Goal: Check status: Check status

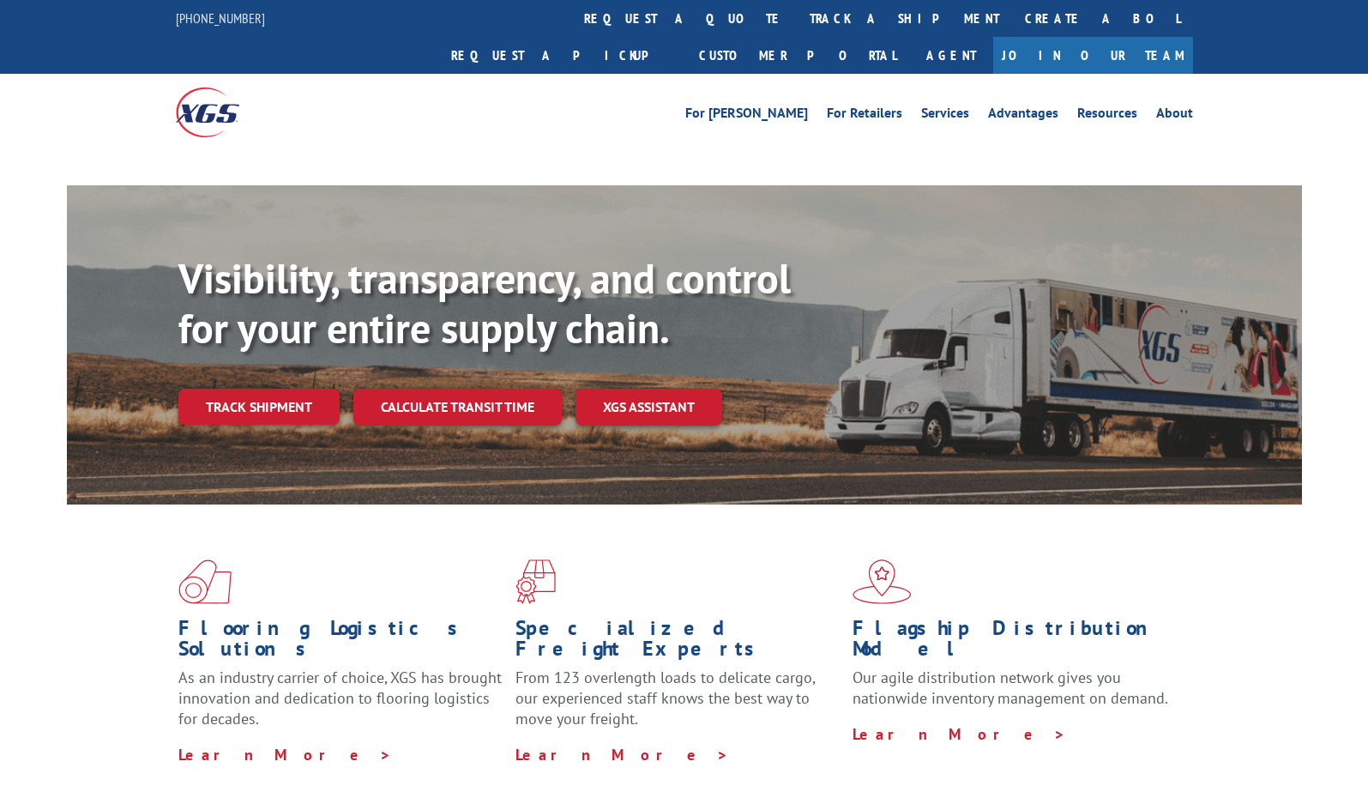
click at [285, 389] on link "Track shipment" at bounding box center [258, 407] width 161 height 36
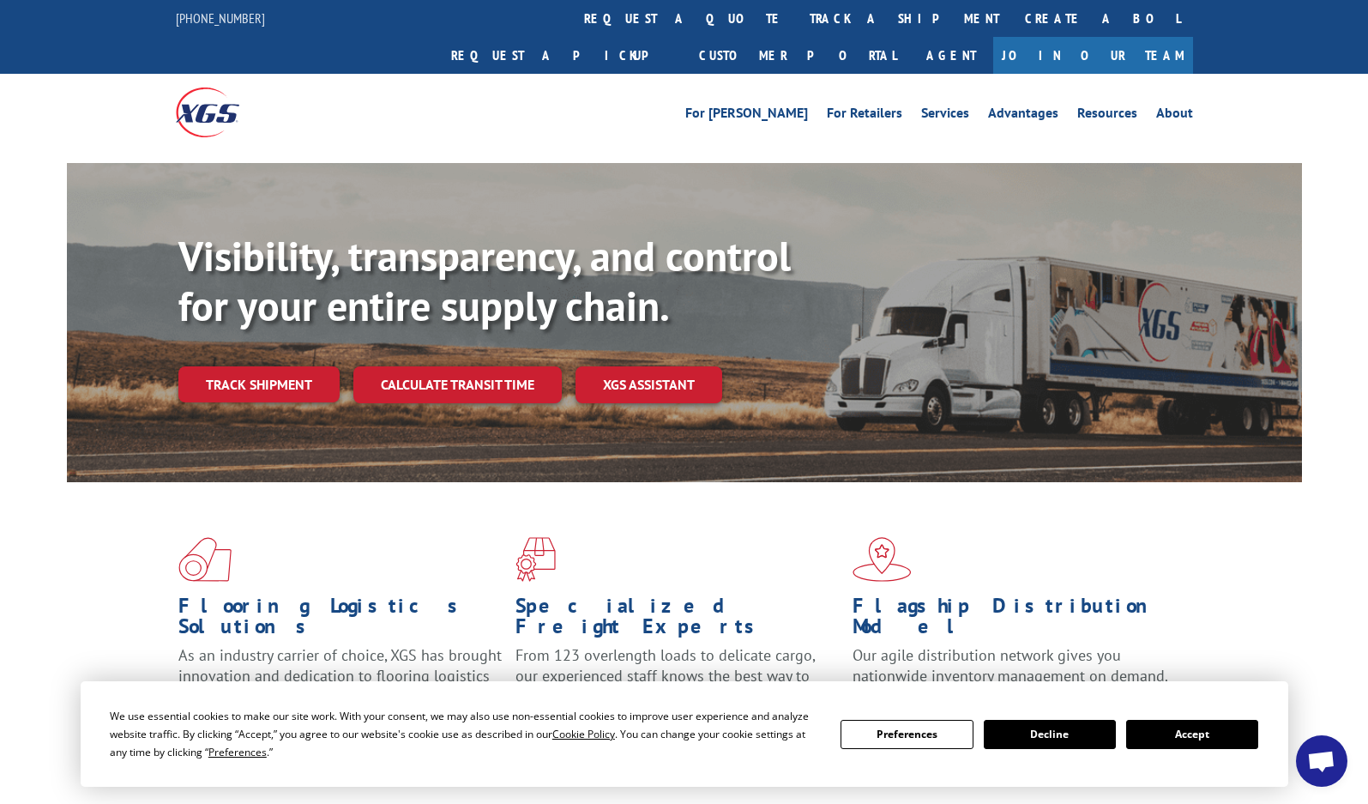
click at [1232, 743] on button "Accept" at bounding box center [1192, 734] width 132 height 29
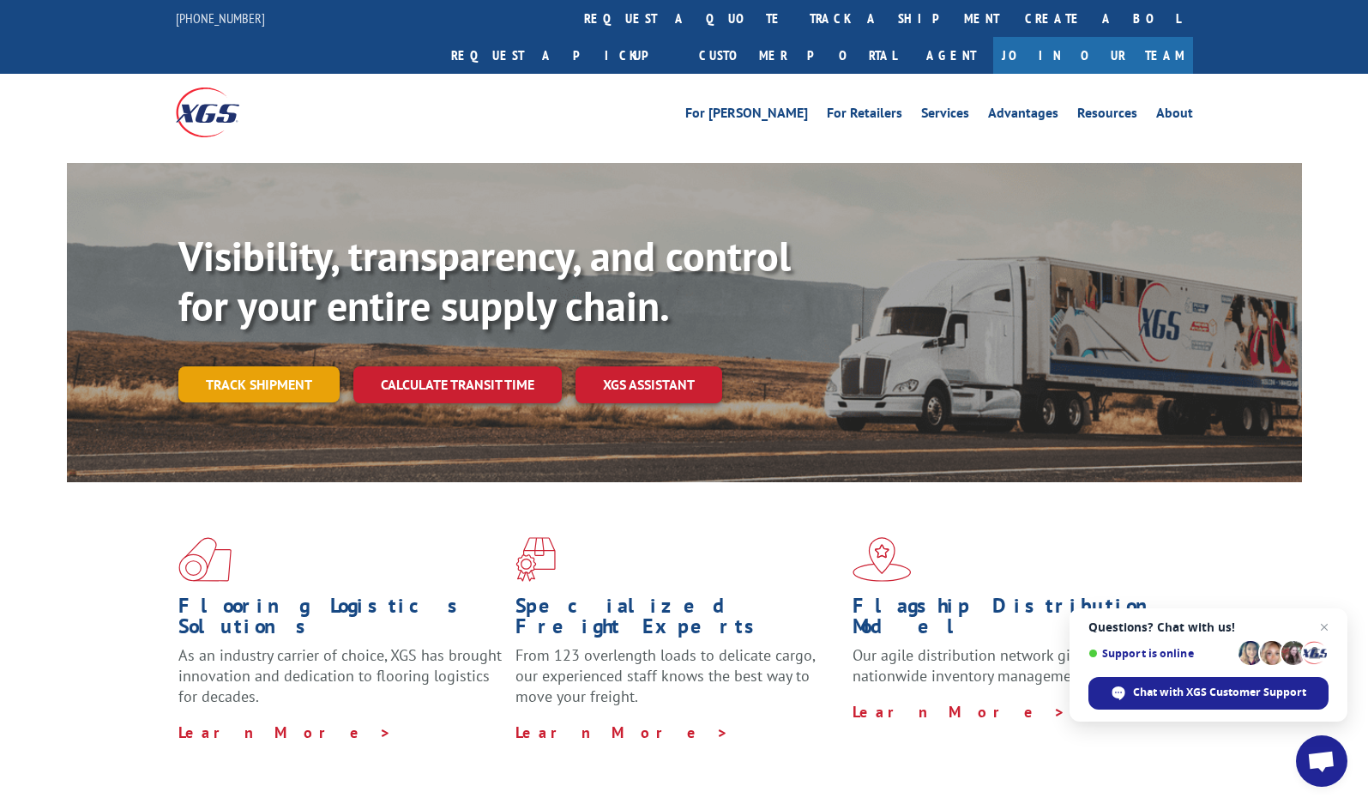
click at [274, 366] on link "Track shipment" at bounding box center [258, 384] width 161 height 36
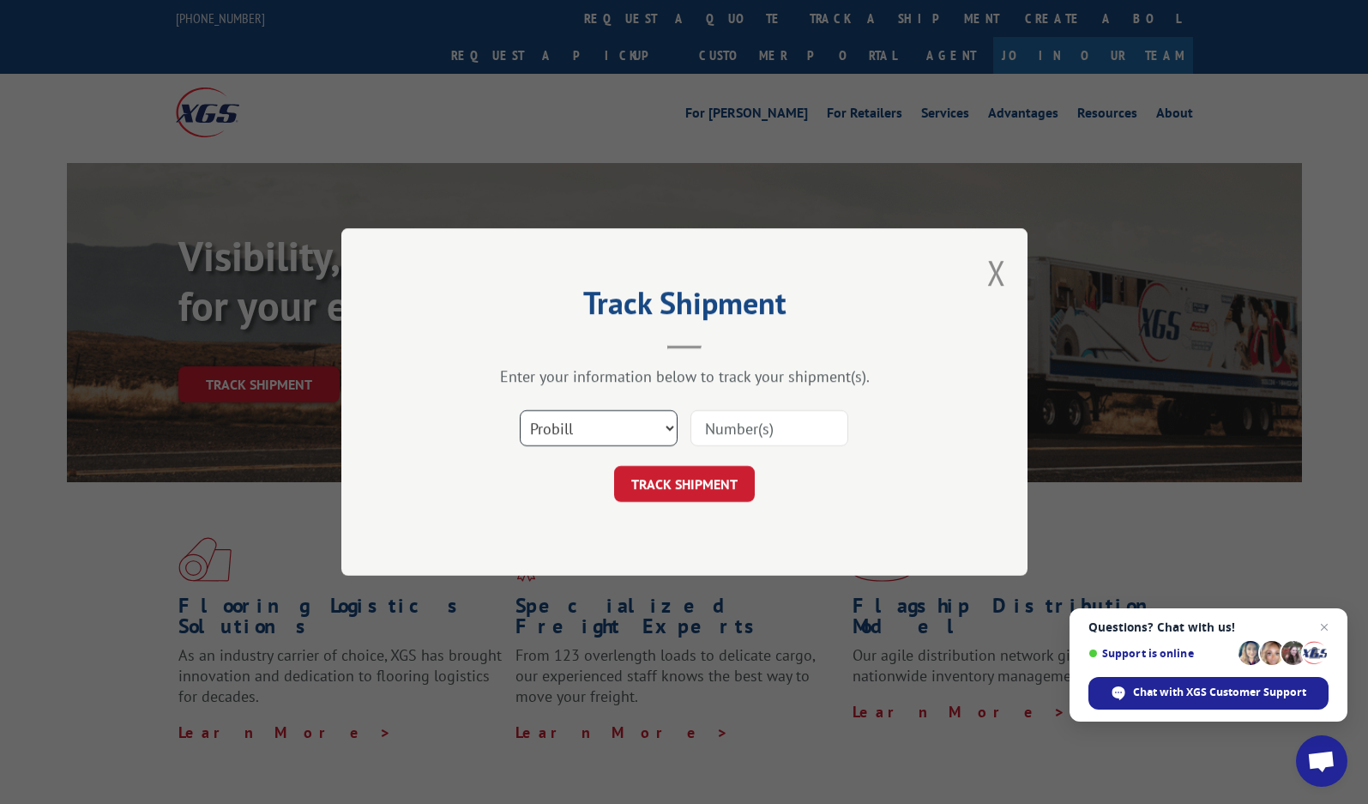
click at [592, 426] on select "Select category... Probill BOL PO" at bounding box center [599, 428] width 158 height 36
select select "po"
click at [520, 410] on select "Select category... Probill BOL PO" at bounding box center [599, 428] width 158 height 36
click at [725, 432] on input at bounding box center [769, 428] width 158 height 36
paste input "28538800"
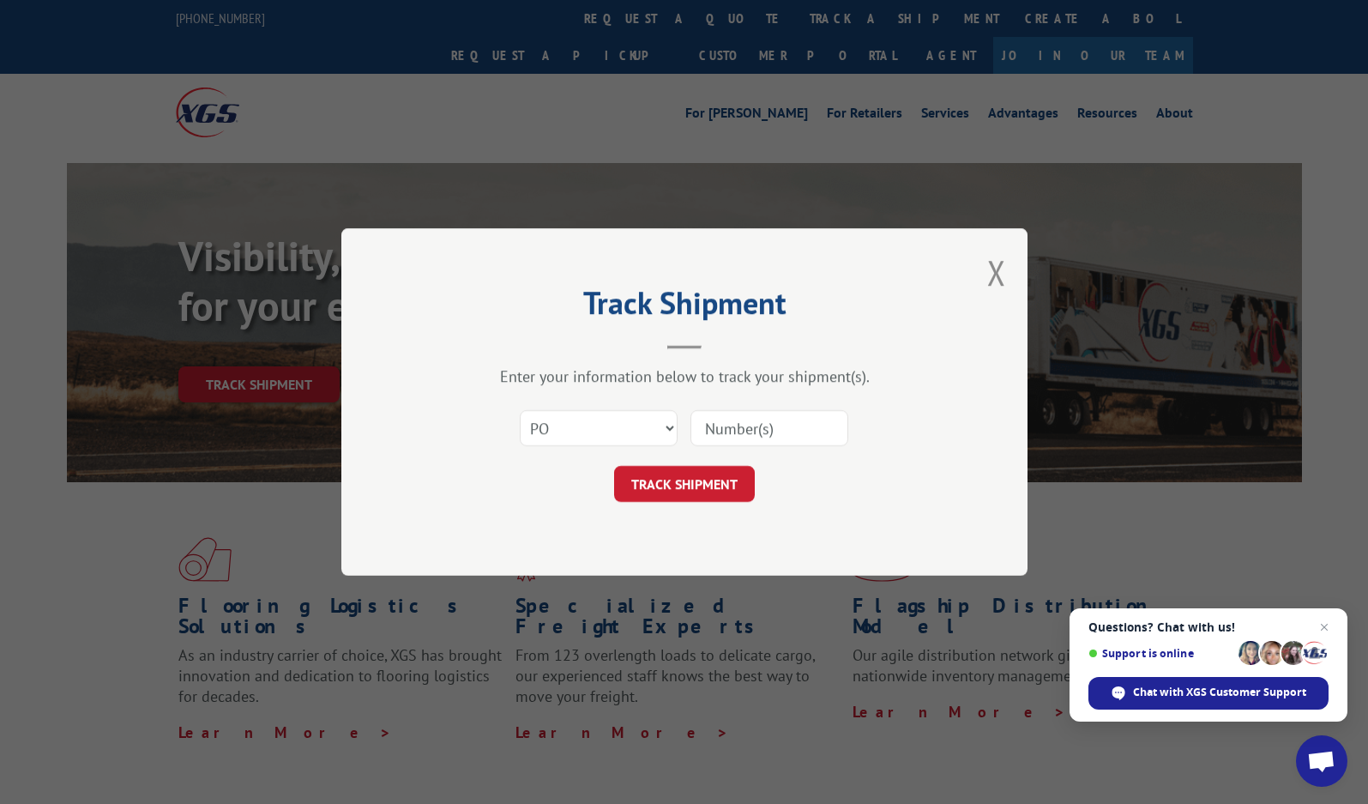
type input "28538800"
click at [732, 476] on button "TRACK SHIPMENT" at bounding box center [684, 484] width 141 height 36
